Goal: Navigation & Orientation: Find specific page/section

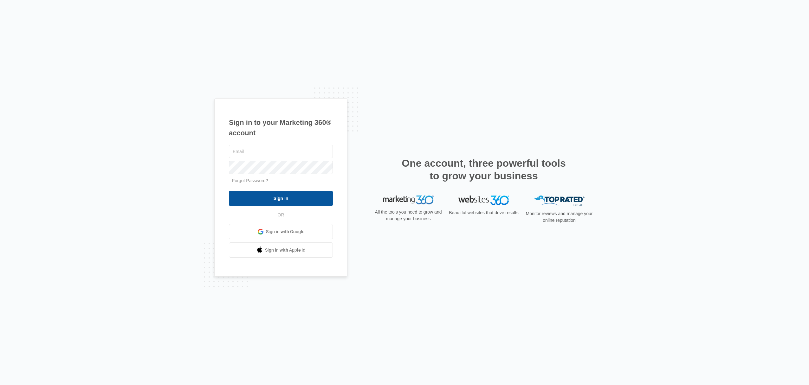
type input "[EMAIL_ADDRESS][DOMAIN_NAME]"
click at [290, 198] on input "Sign In" at bounding box center [281, 198] width 104 height 15
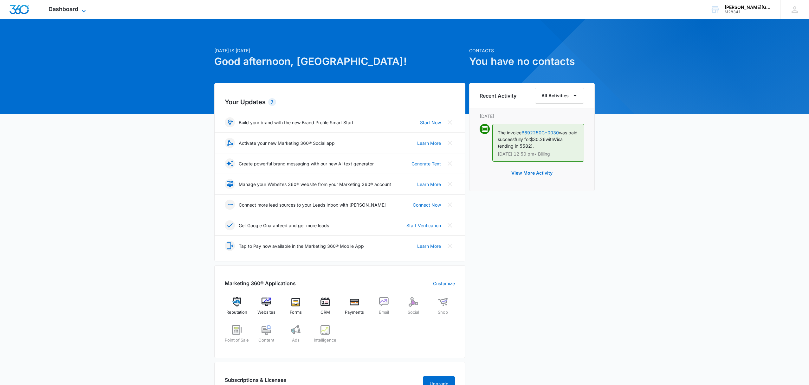
click at [72, 10] on span "Dashboard" at bounding box center [64, 9] width 30 height 7
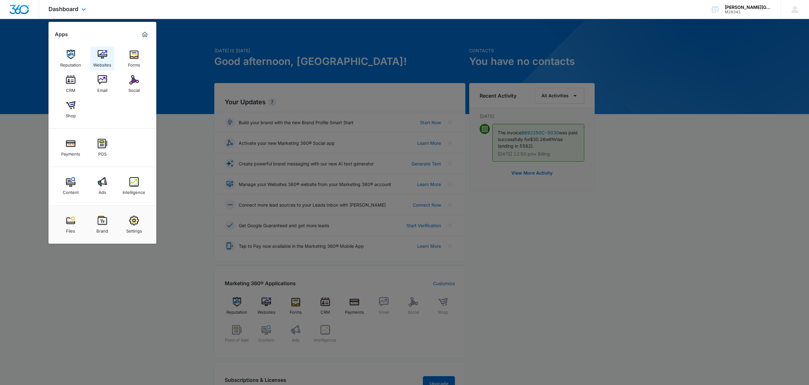
click at [105, 58] on img at bounding box center [103, 55] width 10 height 10
